Goal: Find specific page/section: Find specific page/section

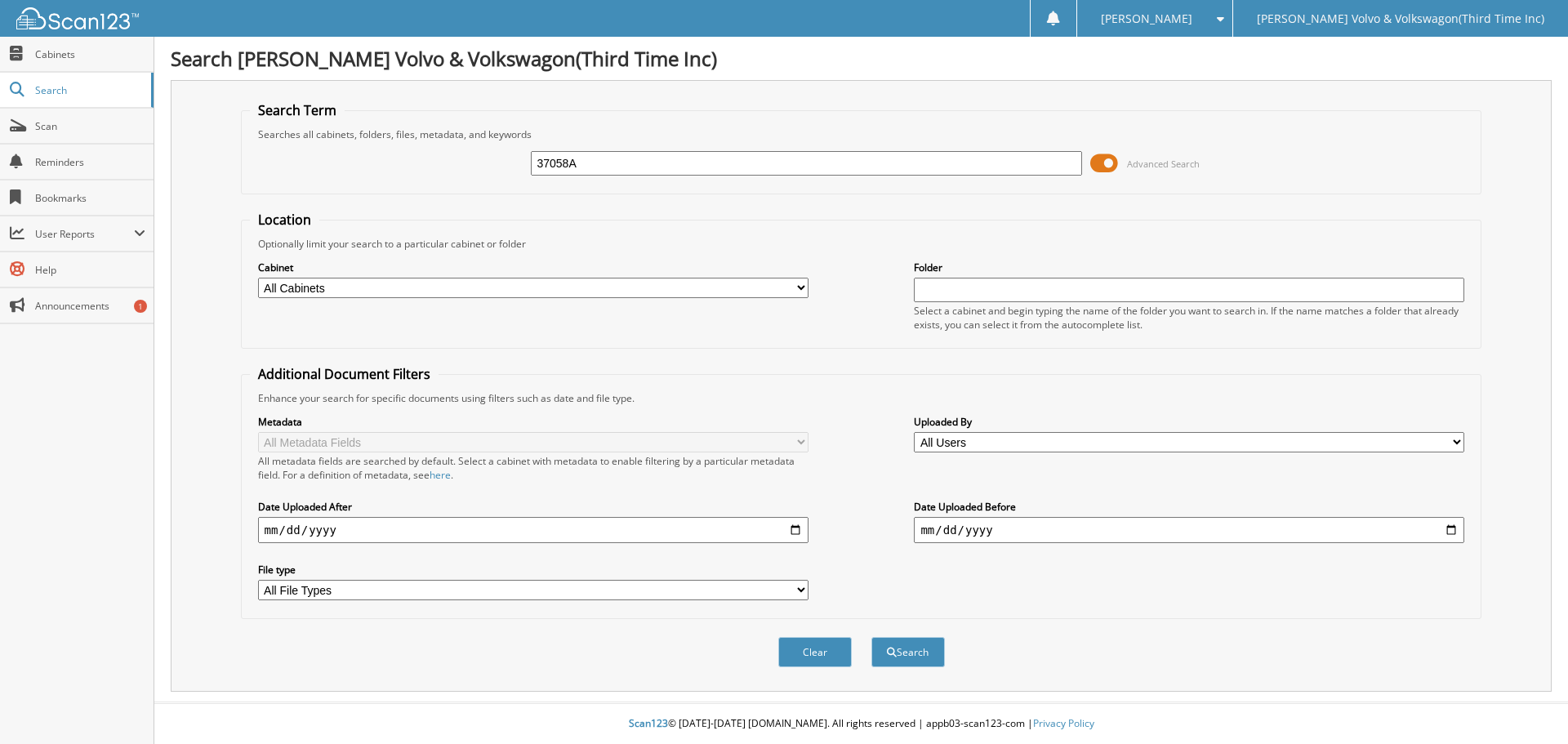
type input "37058A"
click at [872, 637] on button "Search" at bounding box center [909, 652] width 74 height 30
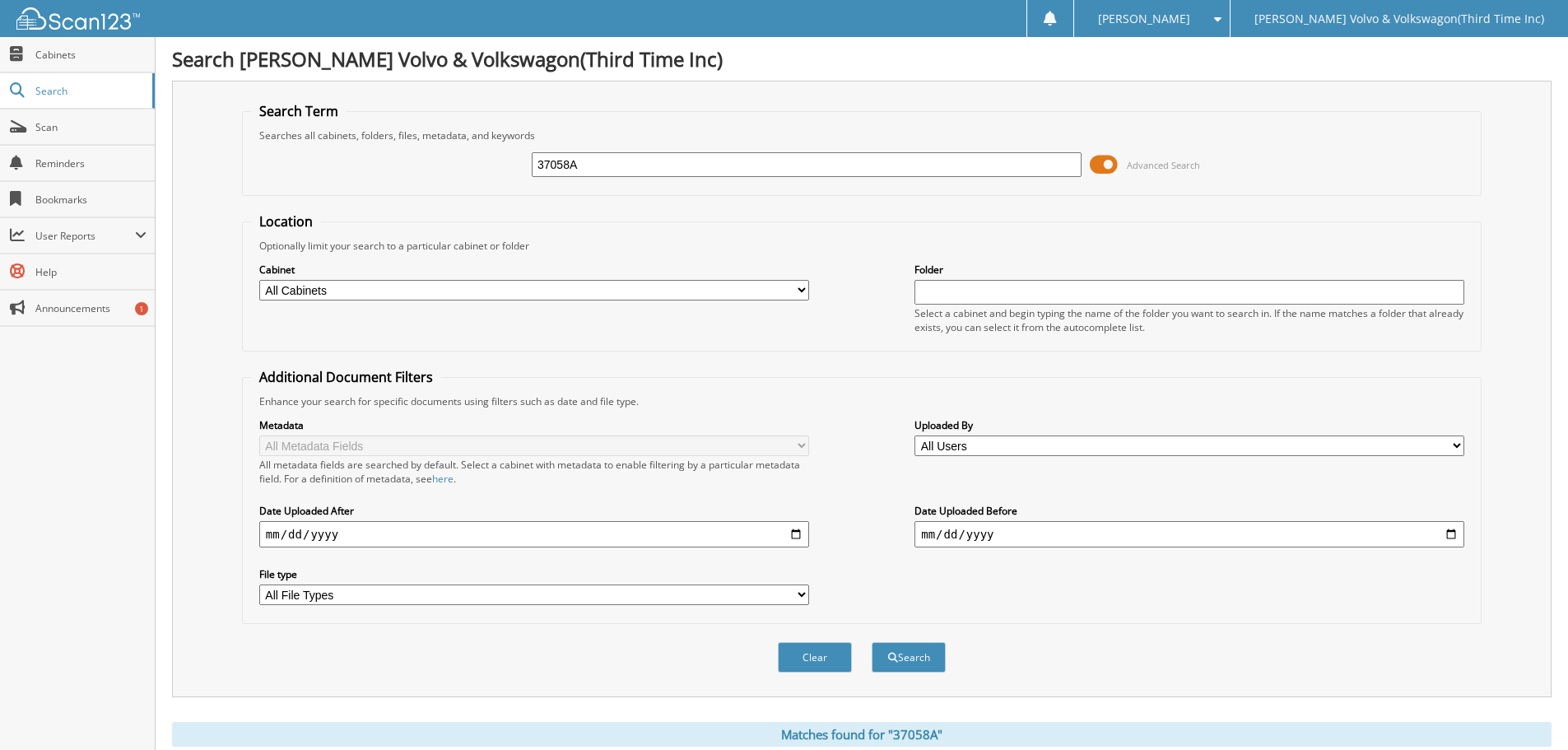
click at [550, 289] on select "All Cabinets ACCOUNTS PAYABLE CANCELLATIONS CAR DEALS DEPOSITS NISSAN AP NISSAN…" at bounding box center [533, 289] width 550 height 21
select select "17488"
click at [259, 279] on select "All Cabinets ACCOUNTS PAYABLE CANCELLATIONS CAR DEALS DEPOSITS NISSAN AP NISSAN…" at bounding box center [533, 289] width 550 height 21
click at [972, 297] on input "text" at bounding box center [1189, 291] width 550 height 25
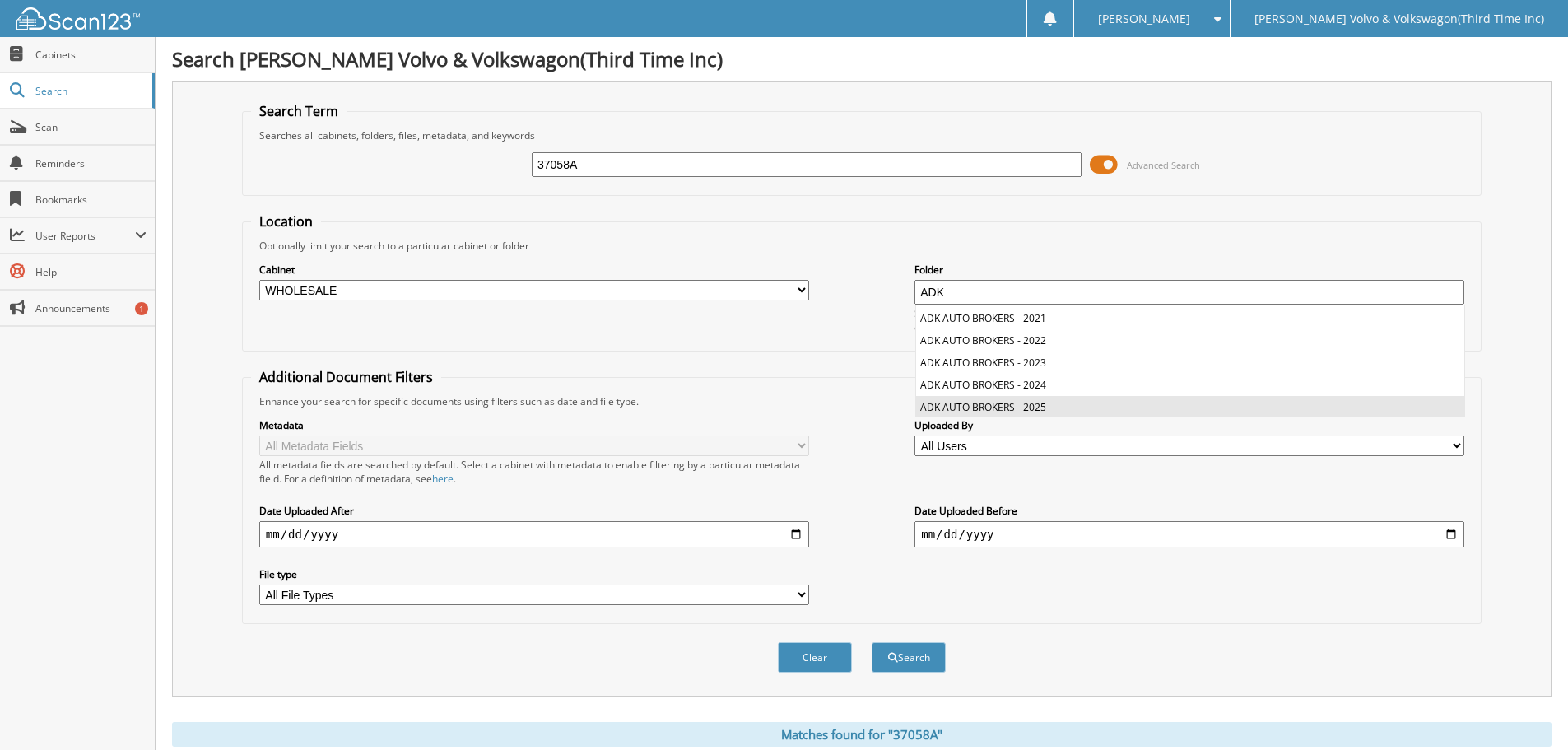
scroll to position [133, 0]
click at [1102, 401] on li "ADK AUTO BROKERS - 2025" at bounding box center [1189, 404] width 548 height 23
type input "ADK AUTO BROKERS - 2025"
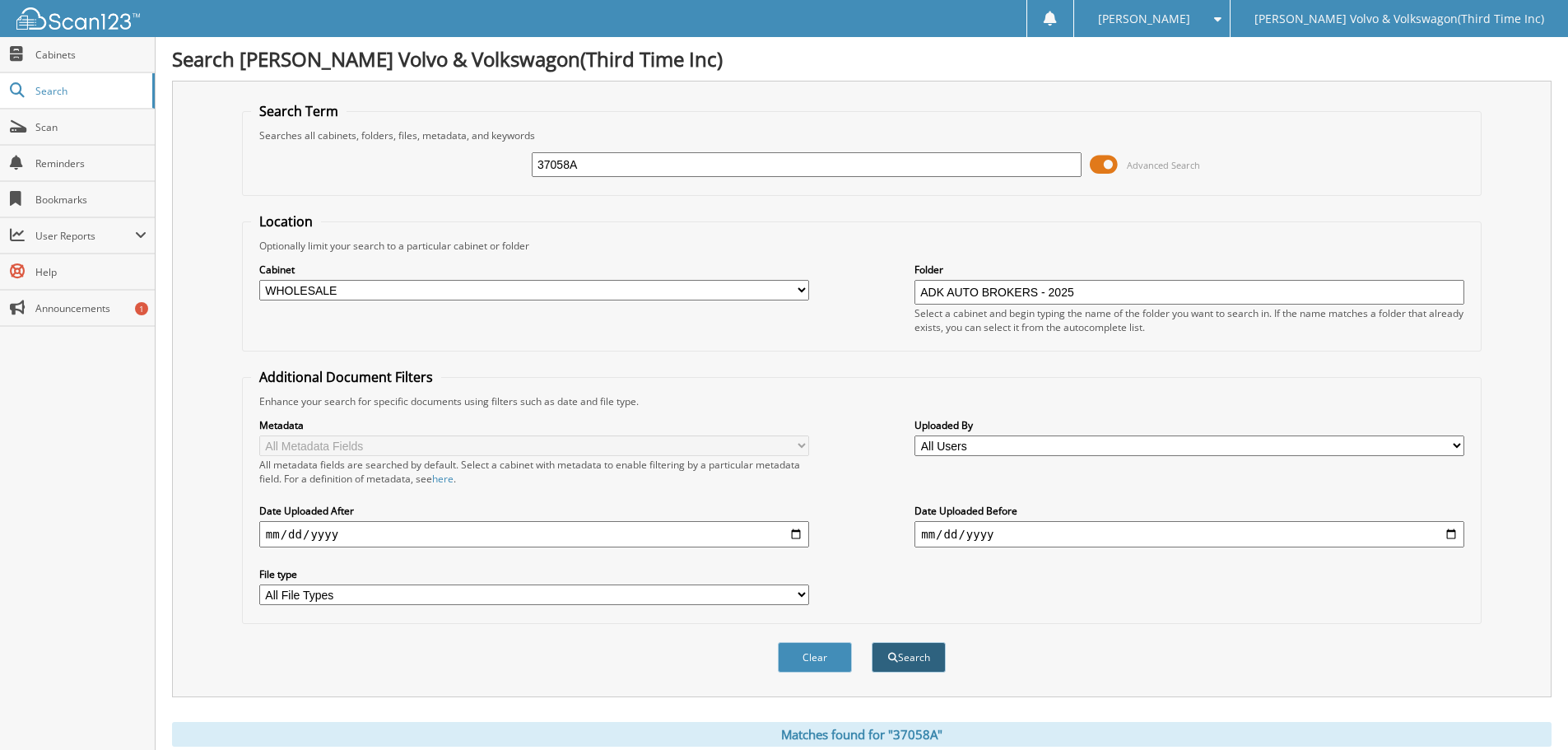
click at [910, 660] on button "Search" at bounding box center [909, 657] width 75 height 30
click at [59, 56] on span "Cabinets" at bounding box center [90, 55] width 111 height 14
